Goal: Check status: Check status

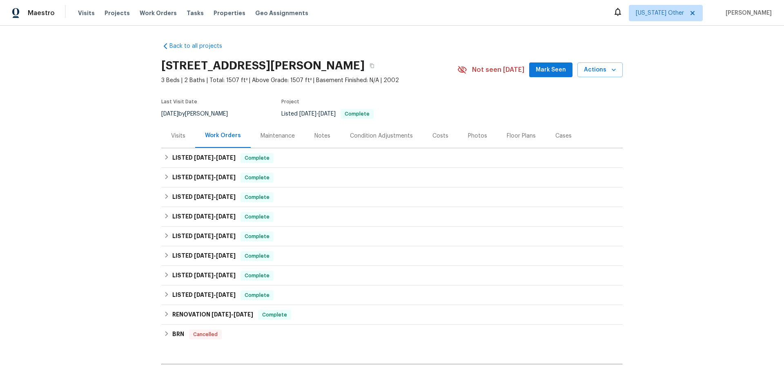
click at [177, 140] on div "Visits" at bounding box center [178, 136] width 34 height 24
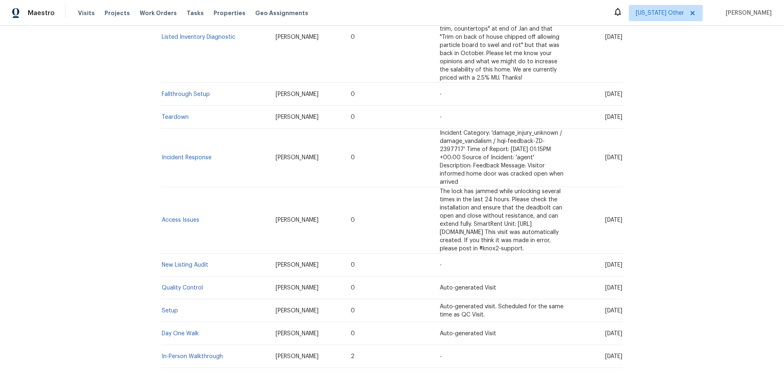
scroll to position [363, 0]
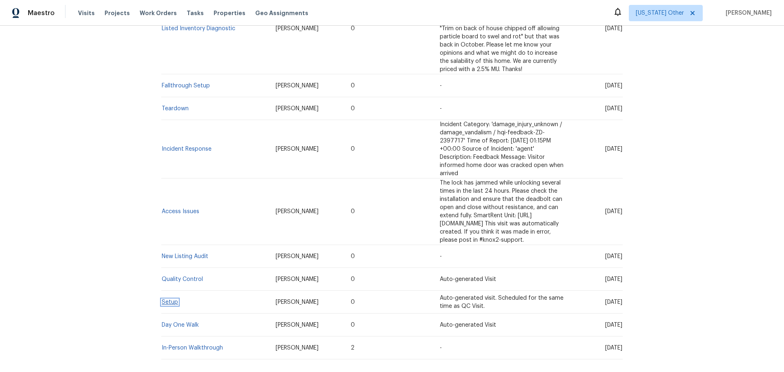
click at [167, 299] on link "Setup" at bounding box center [170, 302] width 16 height 6
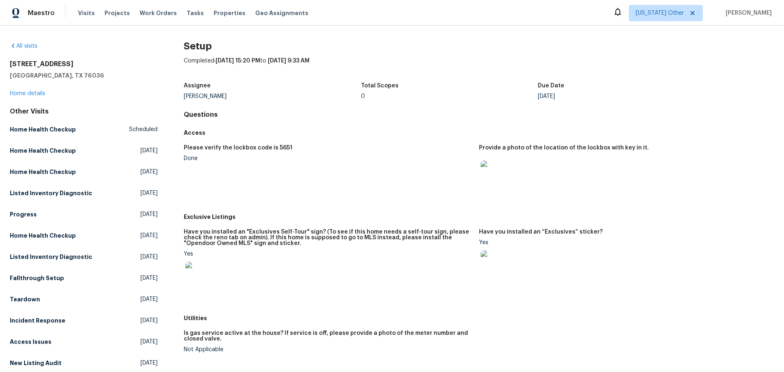
click at [497, 169] on img at bounding box center [493, 173] width 26 height 26
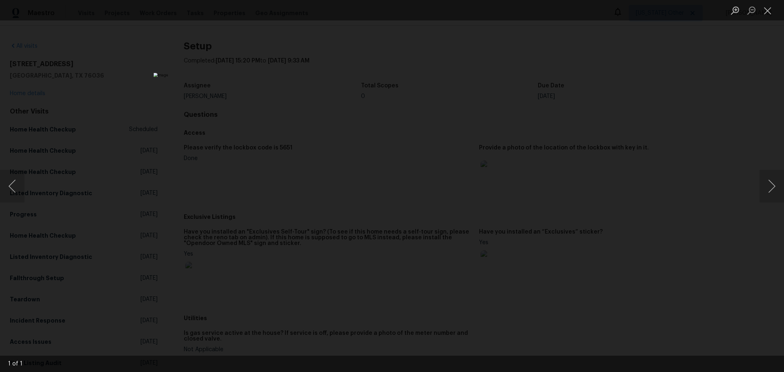
click at [625, 196] on div "Lightbox" at bounding box center [392, 186] width 784 height 372
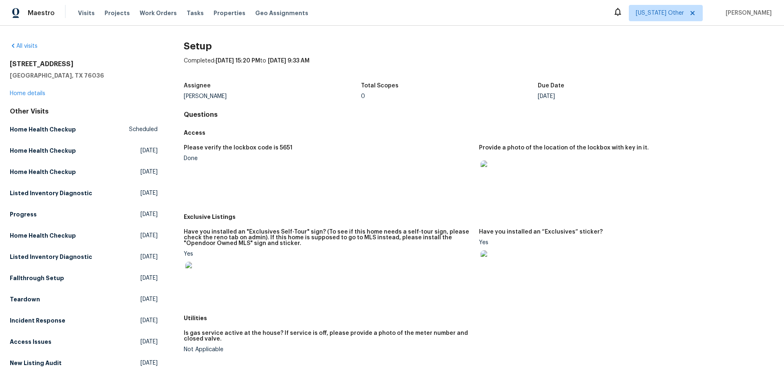
click at [491, 262] on img at bounding box center [493, 263] width 26 height 26
